Goal: Answer question/provide support: Share knowledge or assist other users

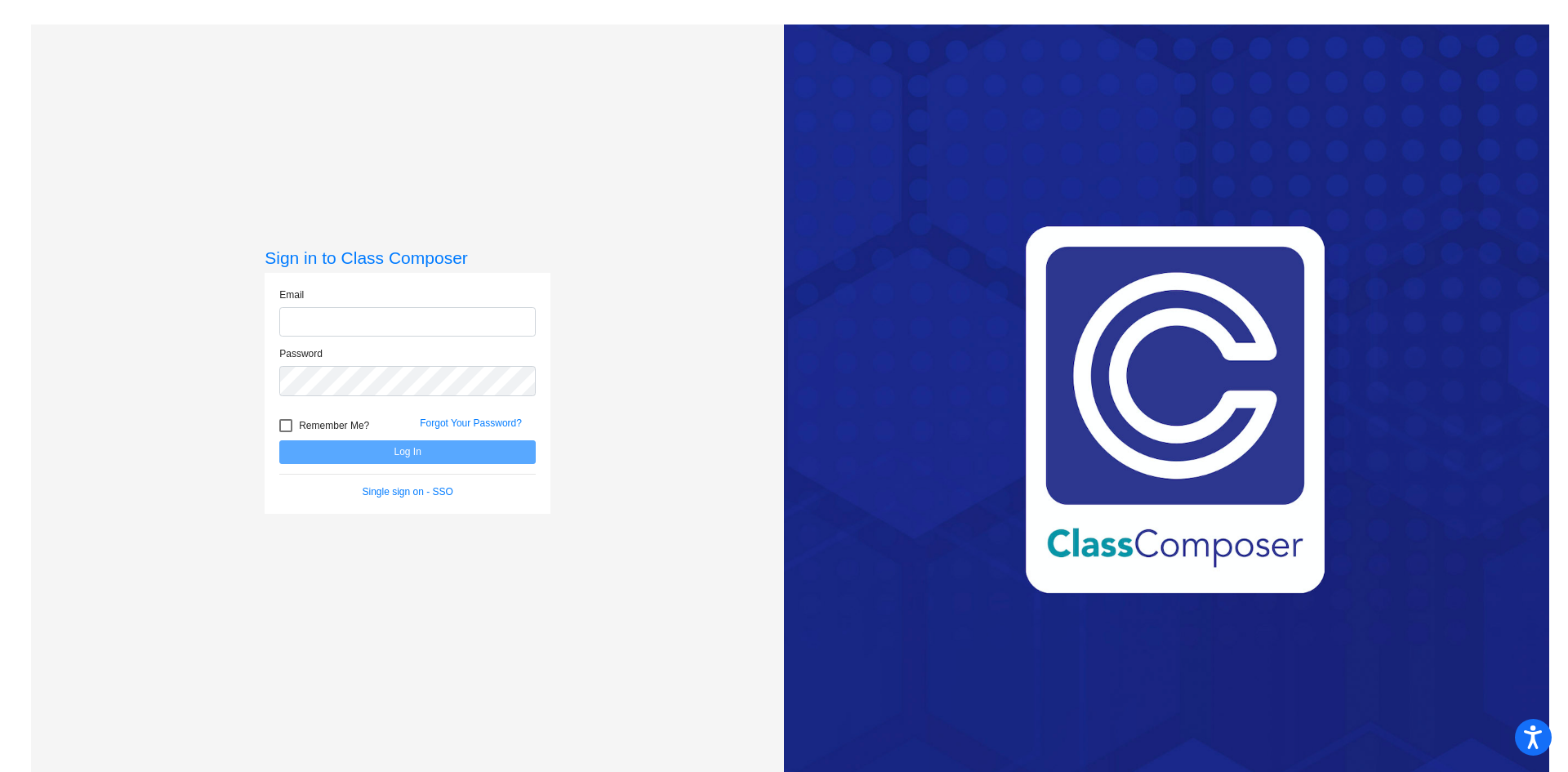
type input "[EMAIL_ADDRESS][PERSON_NAME][DOMAIN_NAME]"
click at [283, 424] on div at bounding box center [286, 426] width 13 height 13
click at [285, 432] on input "Remember Me?" at bounding box center [285, 432] width 1 height 1
checkbox input "true"
click at [323, 446] on button "Log In" at bounding box center [407, 452] width 256 height 24
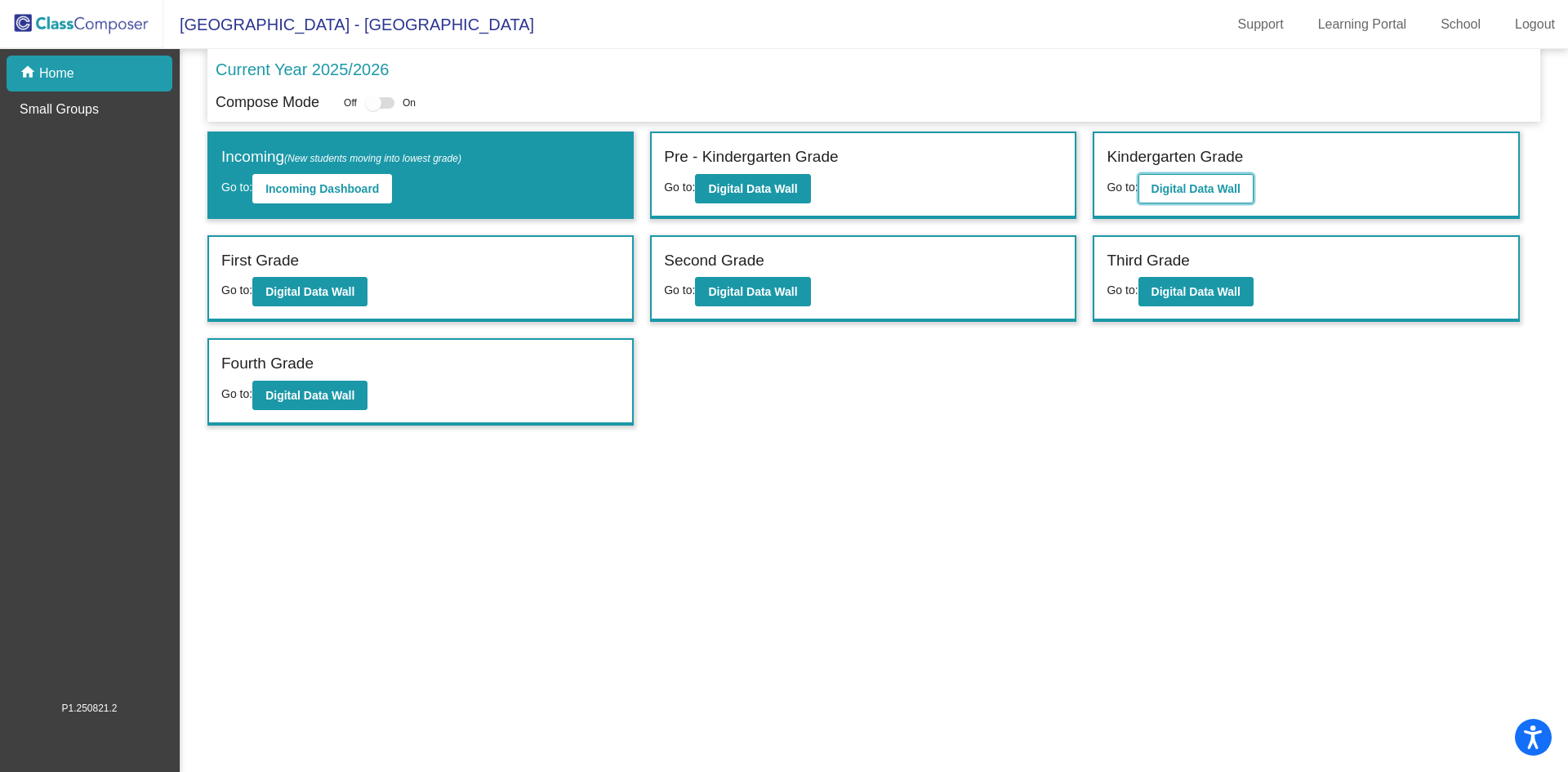
click at [1196, 196] on button "Digital Data Wall" at bounding box center [1196, 188] width 115 height 29
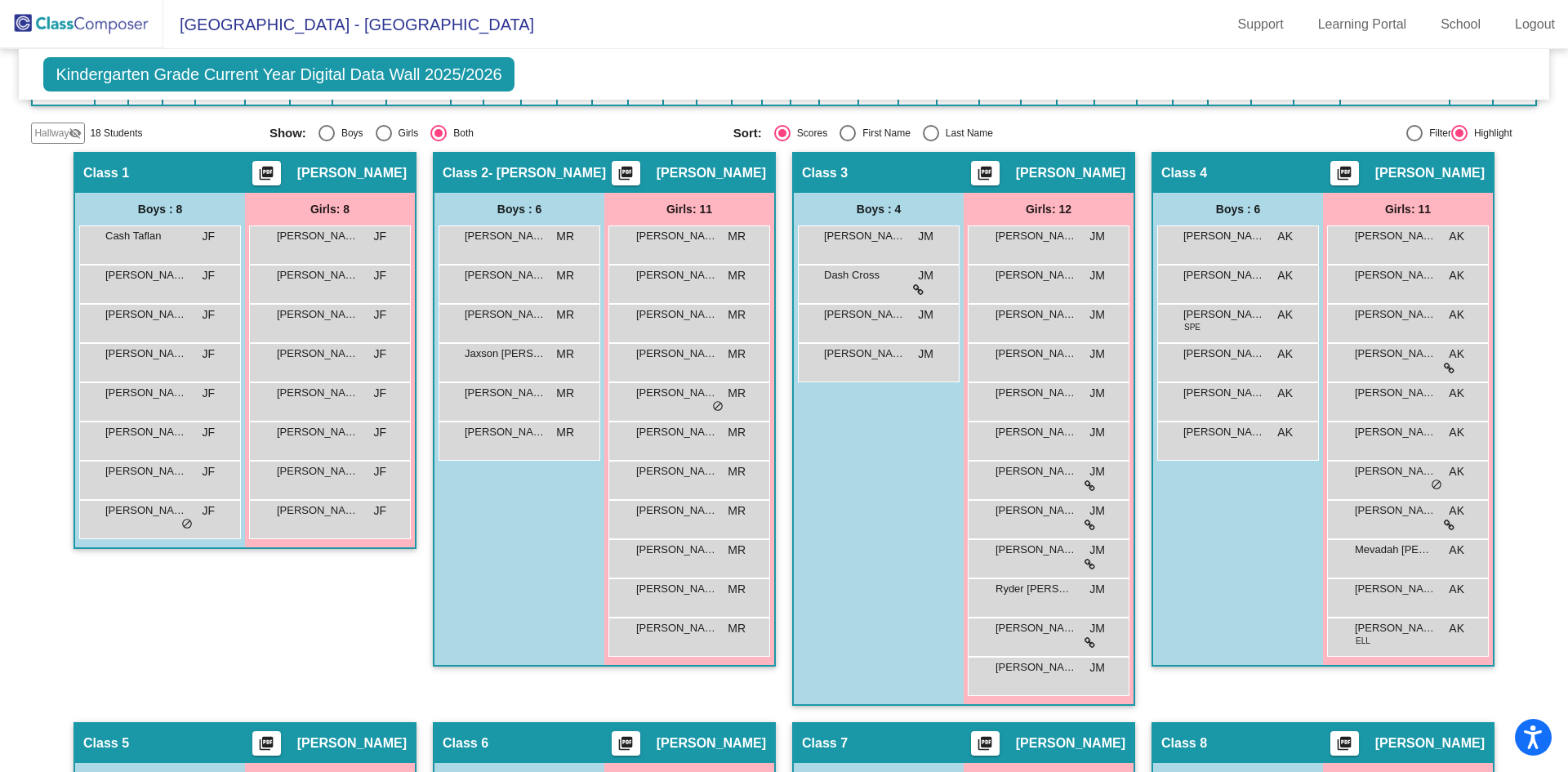
scroll to position [409, 0]
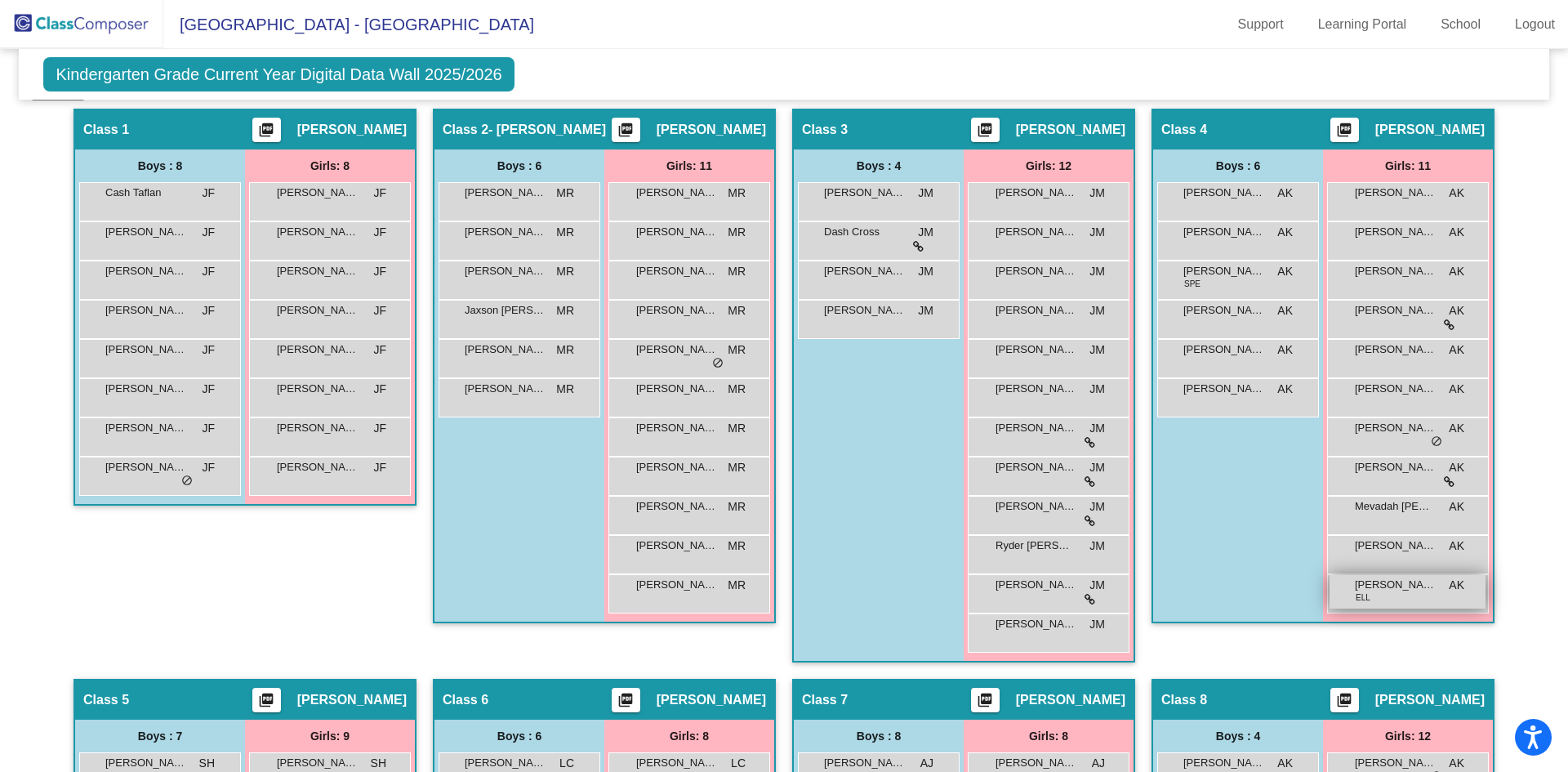
click at [1424, 592] on span "[PERSON_NAME]" at bounding box center [1395, 584] width 82 height 16
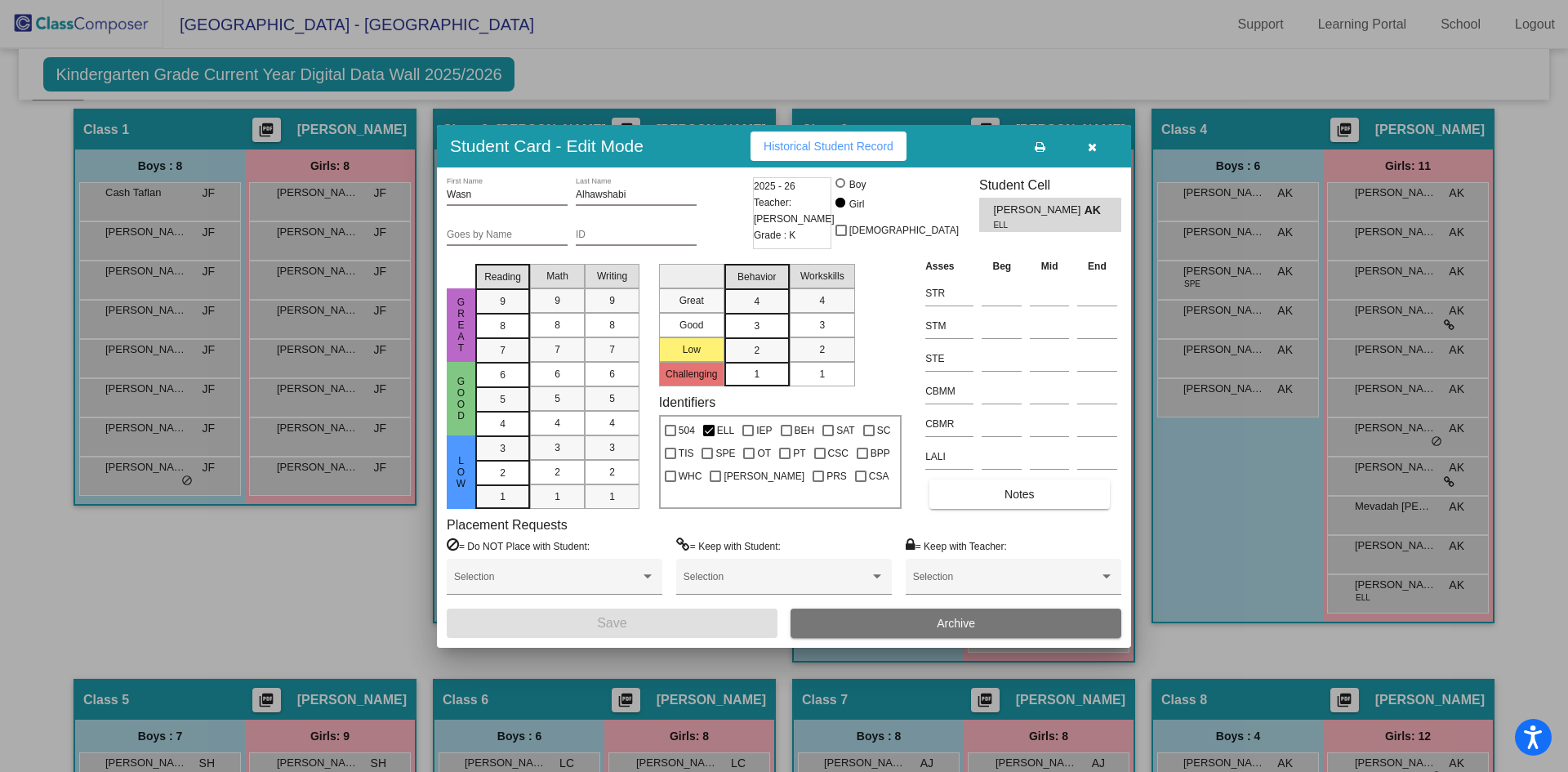
click at [1100, 142] on button "button" at bounding box center [1092, 146] width 52 height 29
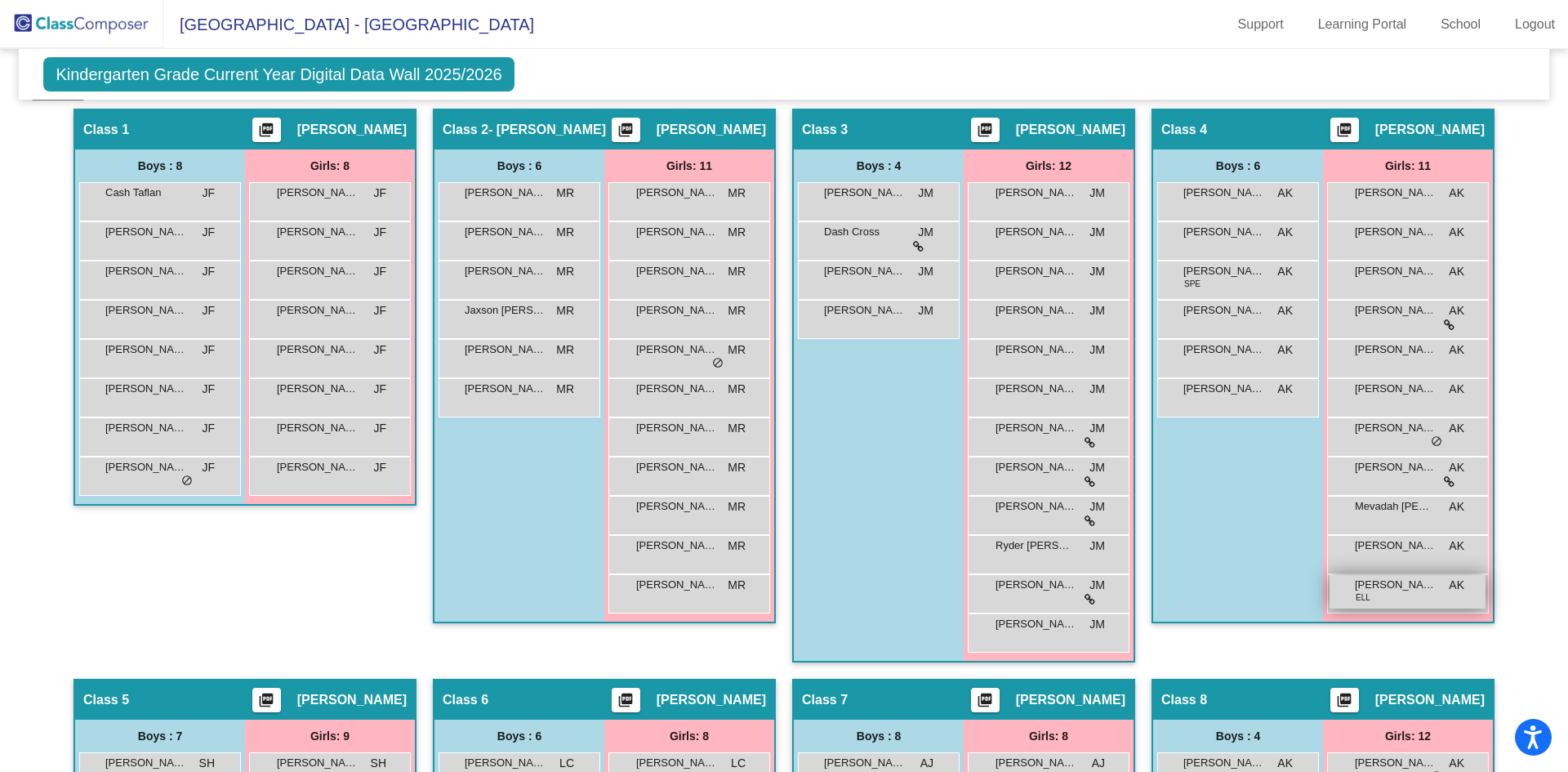
click at [1394, 594] on div "[PERSON_NAME] ELL AK lock do_not_disturb_alt" at bounding box center [1407, 592] width 156 height 34
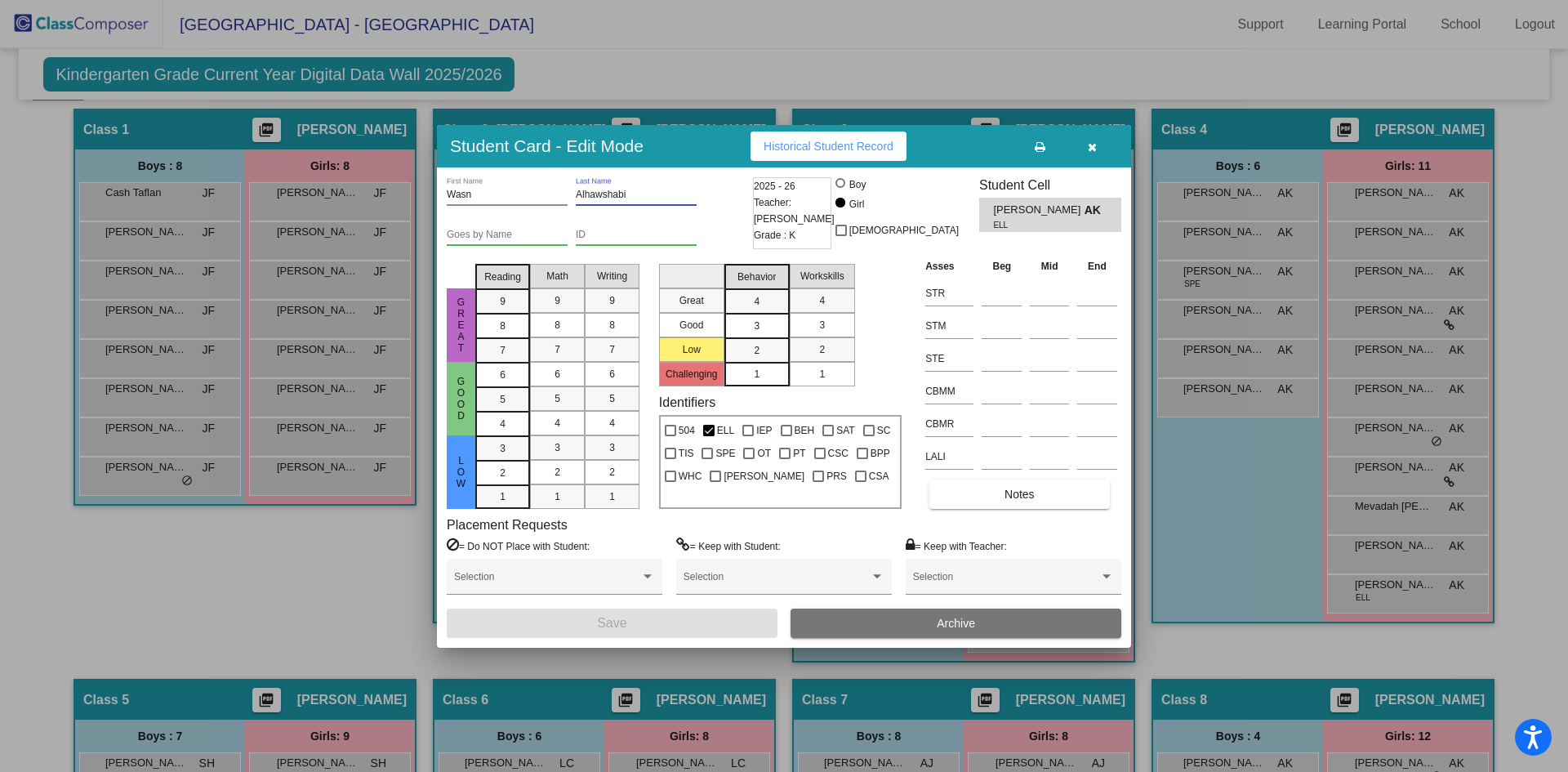
drag, startPoint x: 647, startPoint y: 198, endPoint x: 572, endPoint y: 198, distance: 75.0
click at [572, 198] on div "Wasn First Name [PERSON_NAME] Last Name" at bounding box center [597, 196] width 302 height 40
click at [1090, 139] on button "button" at bounding box center [1092, 146] width 52 height 29
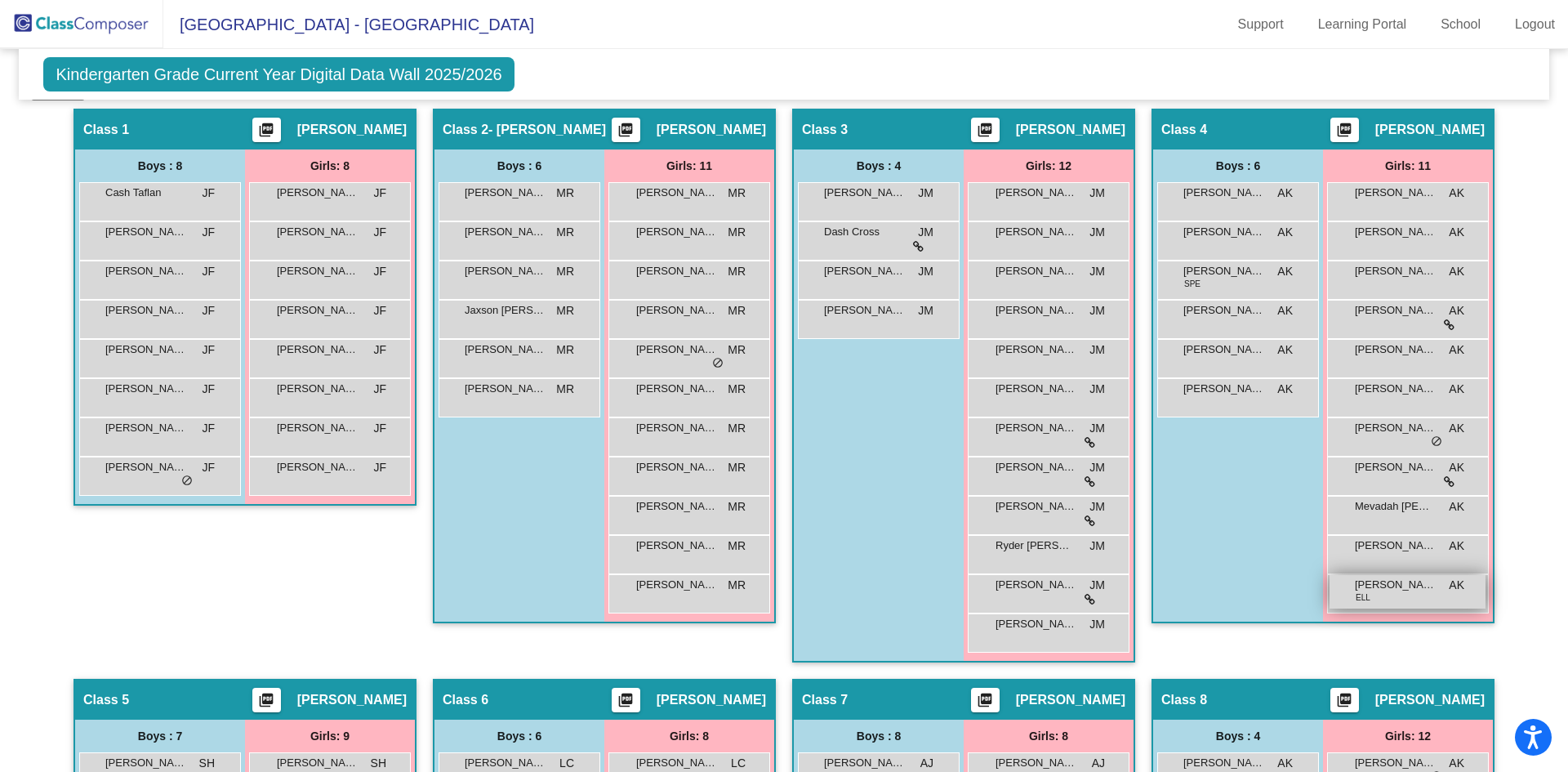
click at [1410, 601] on div "[PERSON_NAME] ELL AK lock do_not_disturb_alt" at bounding box center [1407, 592] width 156 height 34
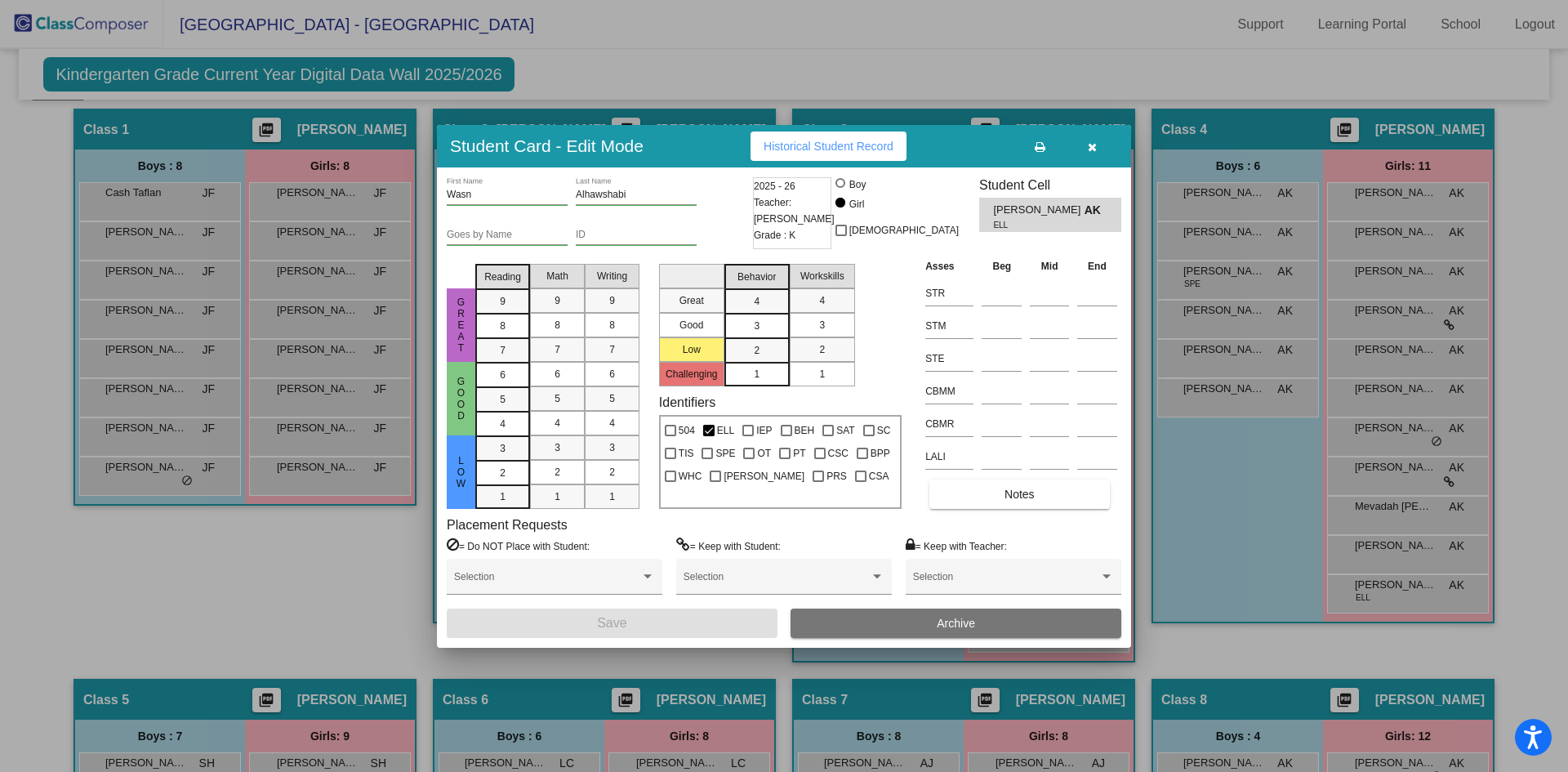
click at [1100, 145] on button "button" at bounding box center [1092, 146] width 52 height 29
